Goal: Check status: Check status

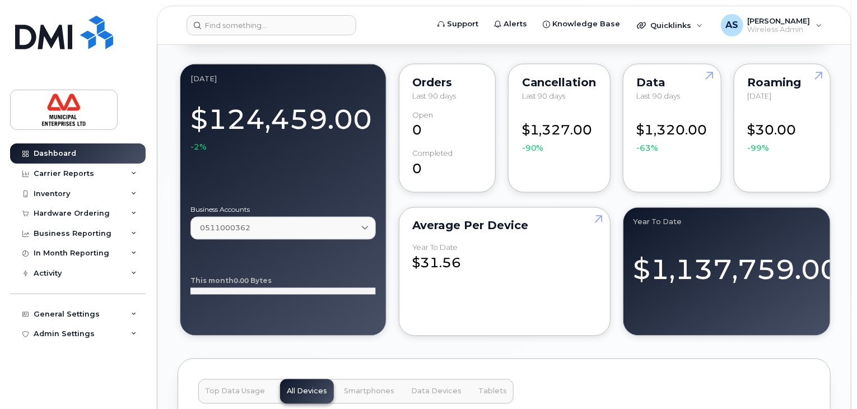
scroll to position [952, 0]
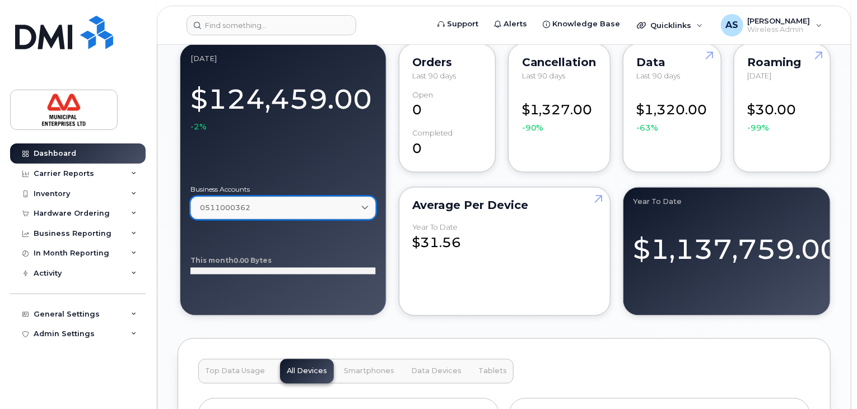
click at [344, 209] on div "0511000362" at bounding box center [283, 208] width 166 height 11
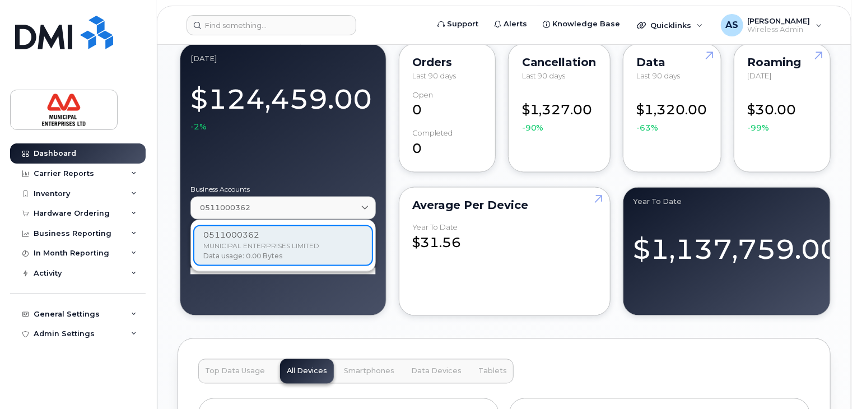
click at [334, 248] on div "0511000362 MUNICIPAL ENTERPRISES LIMITED Data usage: 0.00 Bytes" at bounding box center [283, 245] width 180 height 41
click at [315, 249] on div "0511000362 MUNICIPAL ENTERPRISES LIMITED Data usage: 0.00 Bytes" at bounding box center [283, 245] width 180 height 41
click at [256, 239] on div "0511000362 MUNICIPAL ENTERPRISES LIMITED Data usage: 0.00 Bytes" at bounding box center [283, 245] width 180 height 41
click at [293, 248] on div "0511000362 MUNICIPAL ENTERPRISES LIMITED Data usage: 0.00 Bytes" at bounding box center [283, 245] width 180 height 41
click at [301, 214] on link "0511000362" at bounding box center [282, 208] width 185 height 23
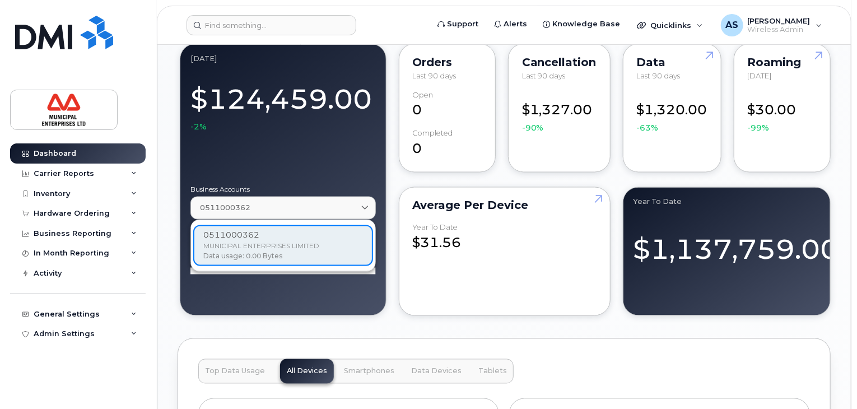
click at [280, 235] on div "0511000362 MUNICIPAL ENTERPRISES LIMITED Data usage: 0.00 Bytes" at bounding box center [283, 245] width 180 height 41
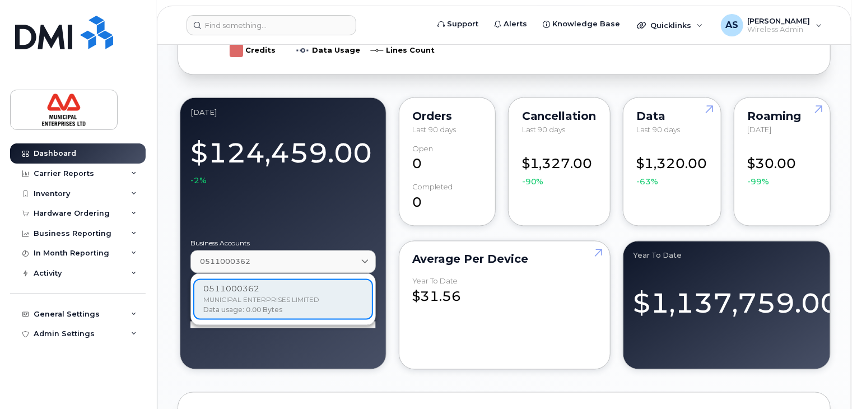
scroll to position [896, 0]
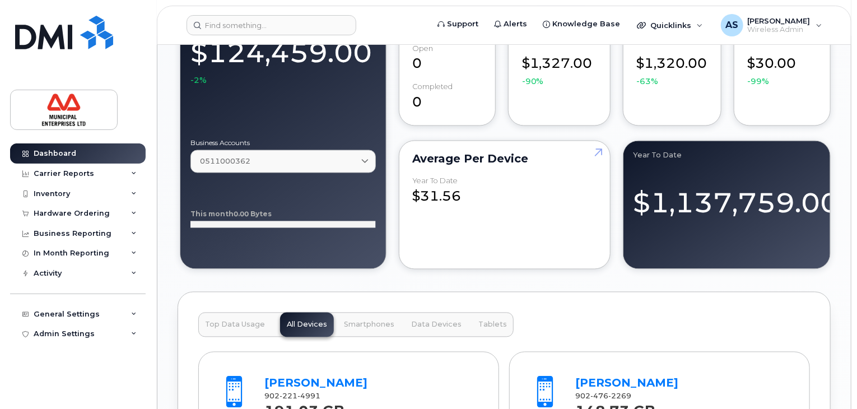
scroll to position [979, 0]
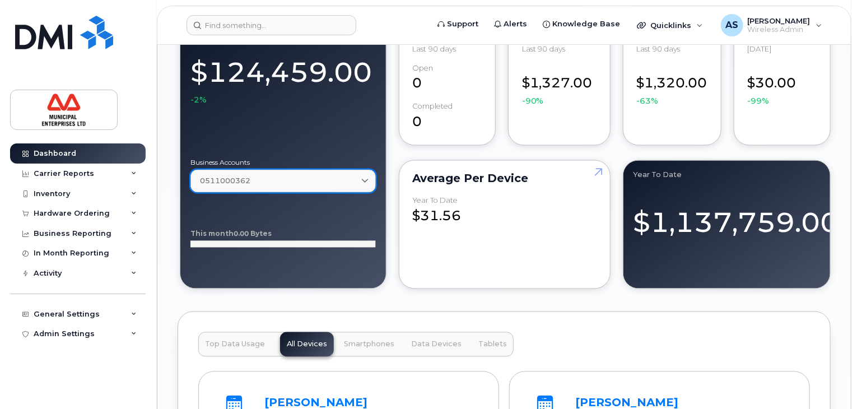
click at [307, 181] on div "0511000362" at bounding box center [283, 181] width 166 height 11
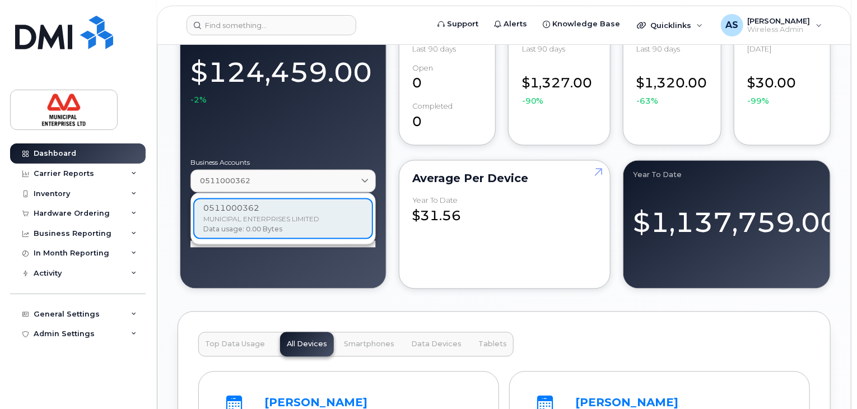
click at [288, 220] on div "0511000362 MUNICIPAL ENTERPRISES LIMITED Data usage: 0.00 Bytes" at bounding box center [283, 218] width 180 height 41
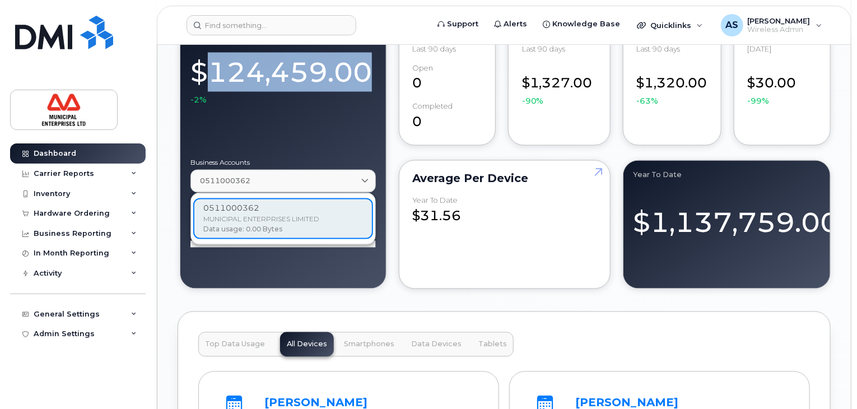
drag, startPoint x: 211, startPoint y: 73, endPoint x: 371, endPoint y: 76, distance: 160.1
click at [371, 76] on div "$124,459.00 -2%" at bounding box center [282, 78] width 185 height 56
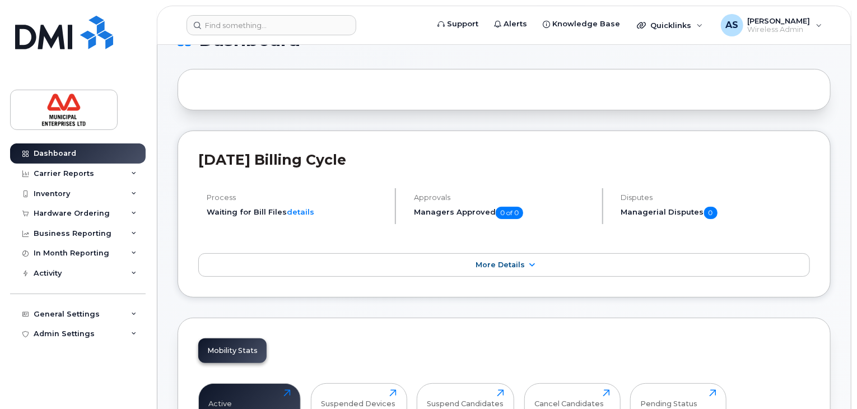
scroll to position [0, 0]
